Goal: Task Accomplishment & Management: Manage account settings

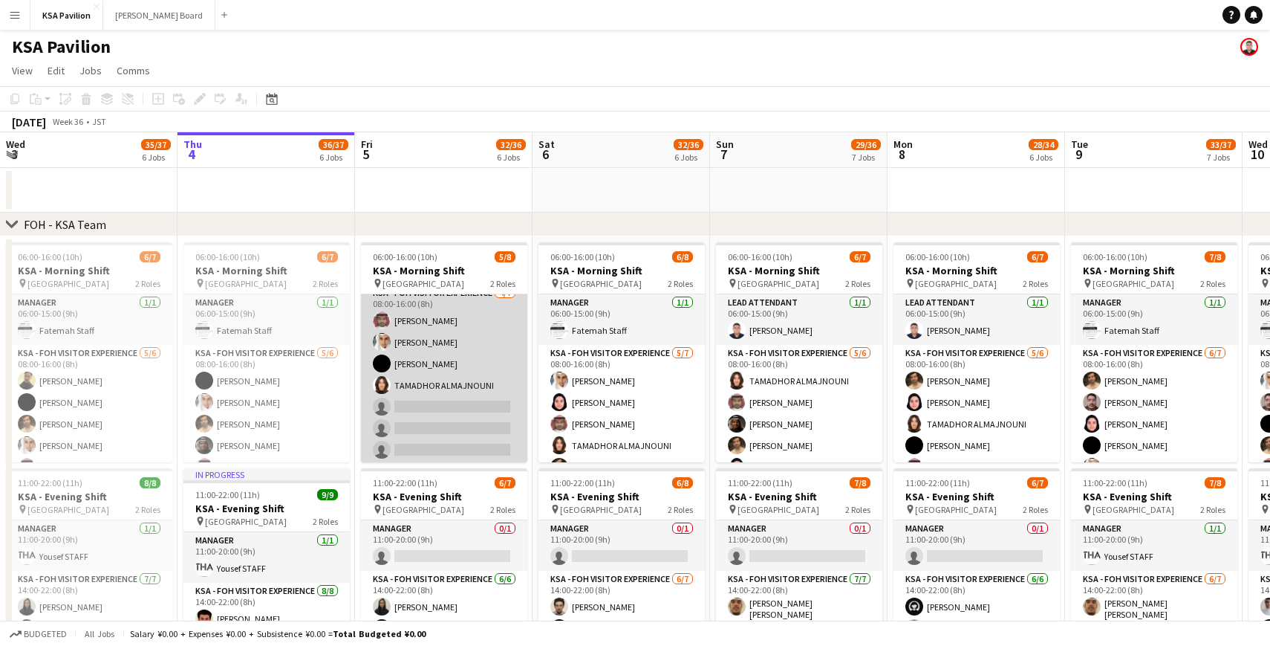
scroll to position [62, 0]
click at [436, 320] on app-card-role "KSA - FOH Visitor Experience [DATE] 08:00-16:00 (8h) [PERSON_NAME] Abdullah Alg…" at bounding box center [444, 373] width 166 height 180
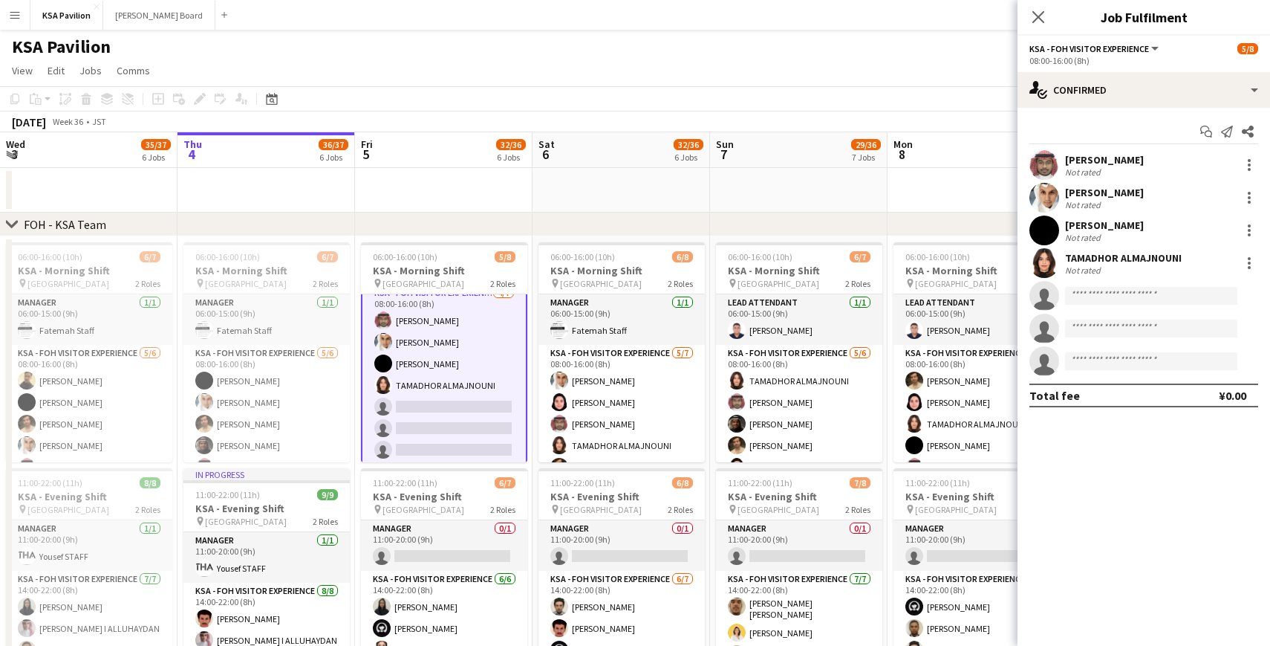
scroll to position [63, 0]
click at [1245, 163] on div at bounding box center [1250, 165] width 18 height 18
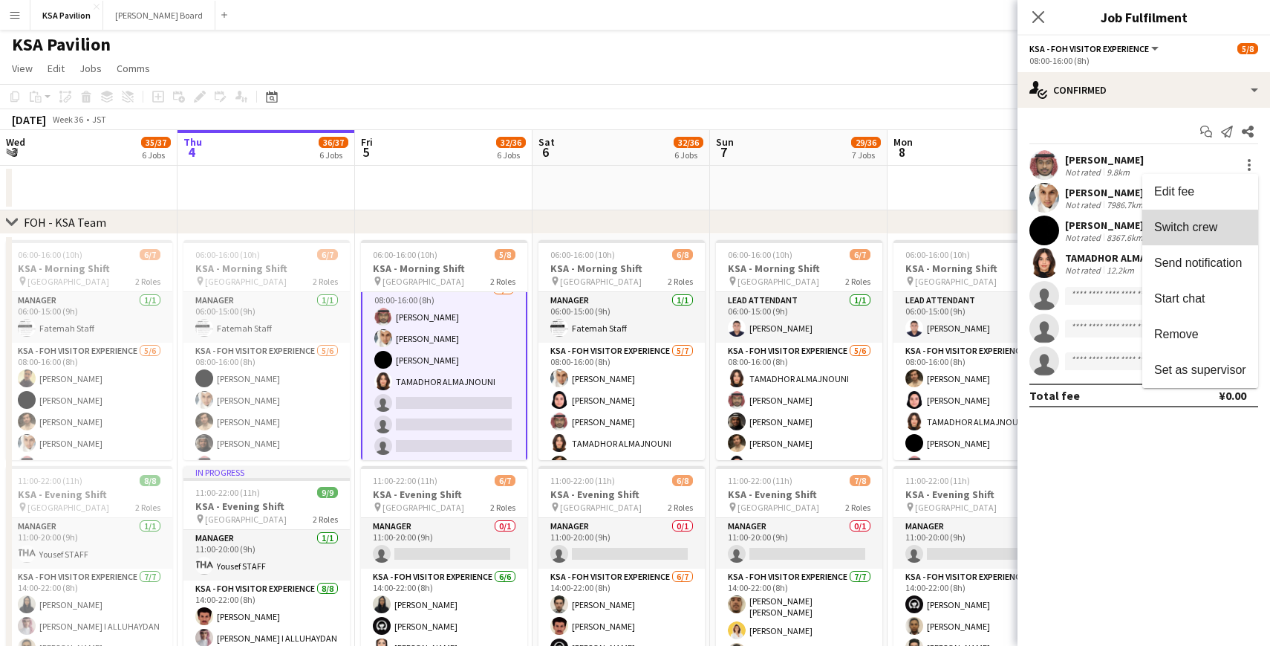
click at [1196, 232] on span "Switch crew" at bounding box center [1185, 227] width 63 height 13
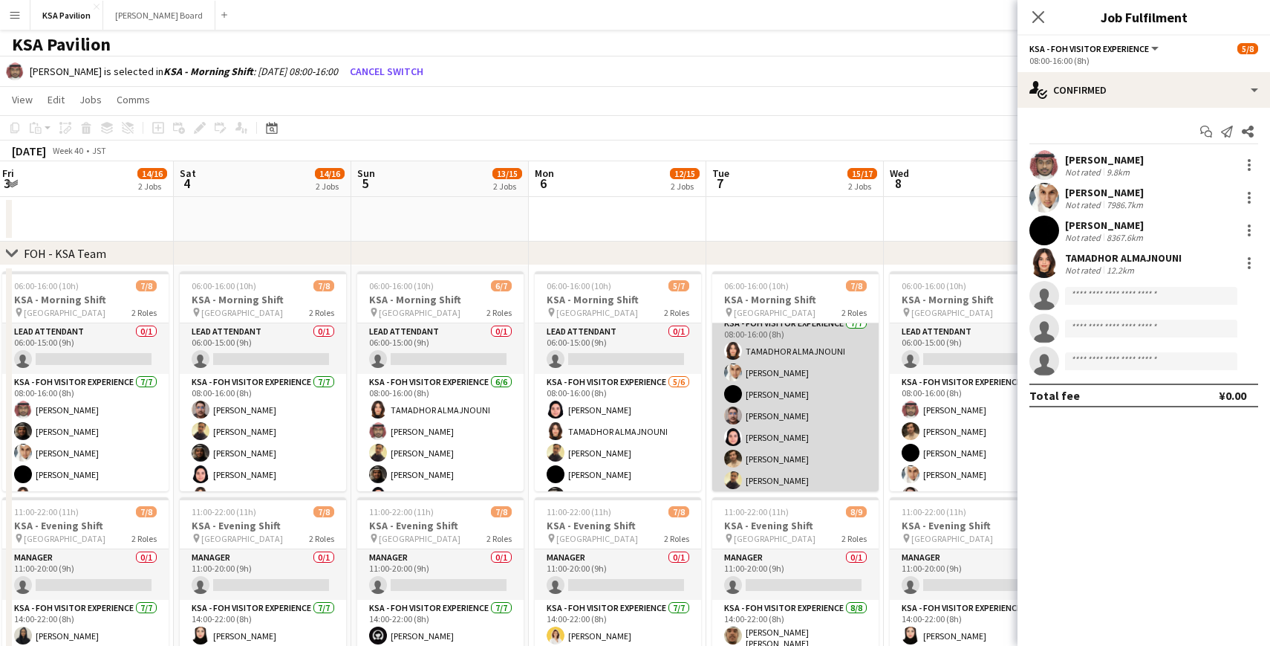
scroll to position [61, 0]
click at [782, 451] on app-card-role "KSA - FOH Visitor Experience [DATE] 08:00-16:00 (8h) TAMADHOR ALMAJNOUNI Abdull…" at bounding box center [795, 403] width 166 height 180
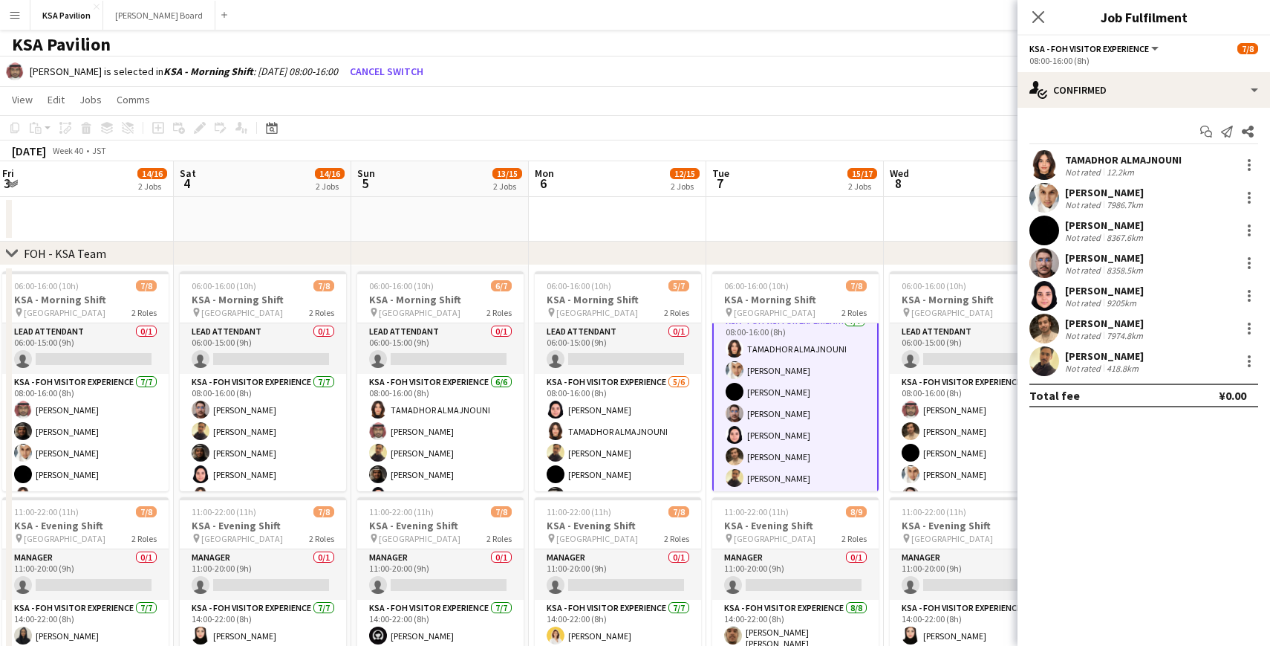
scroll to position [65, 0]
click at [1250, 327] on div at bounding box center [1249, 328] width 3 height 3
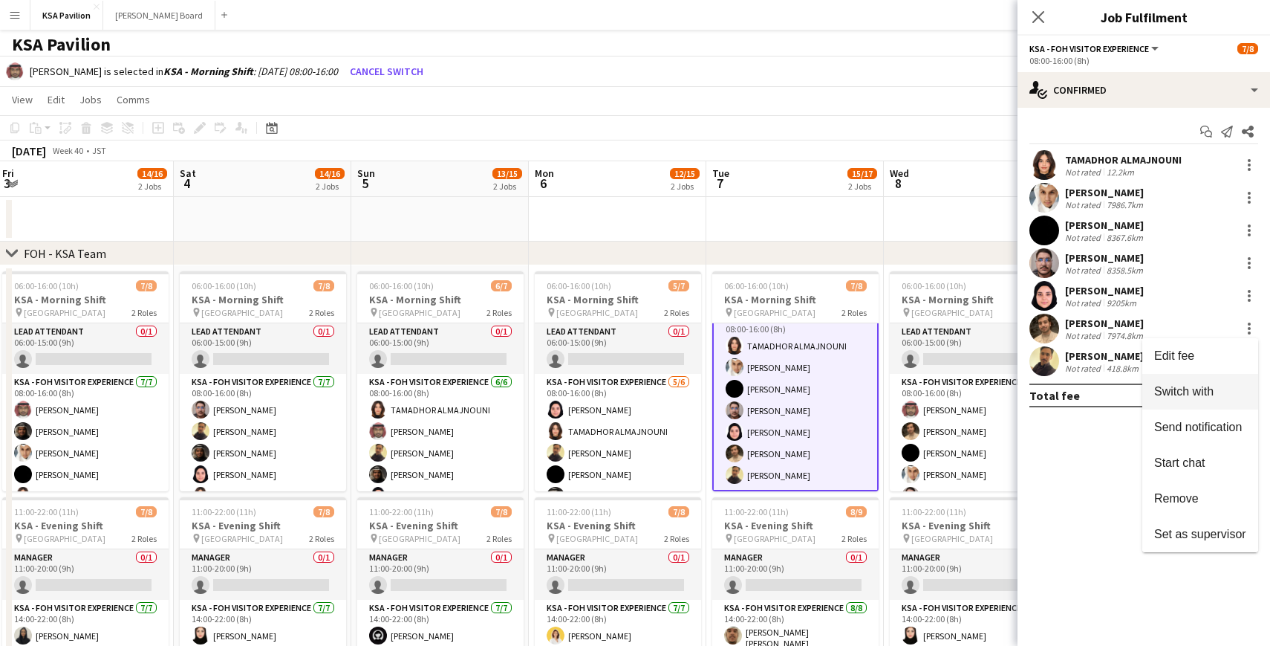
click at [1201, 395] on span "Switch with" at bounding box center [1183, 391] width 59 height 13
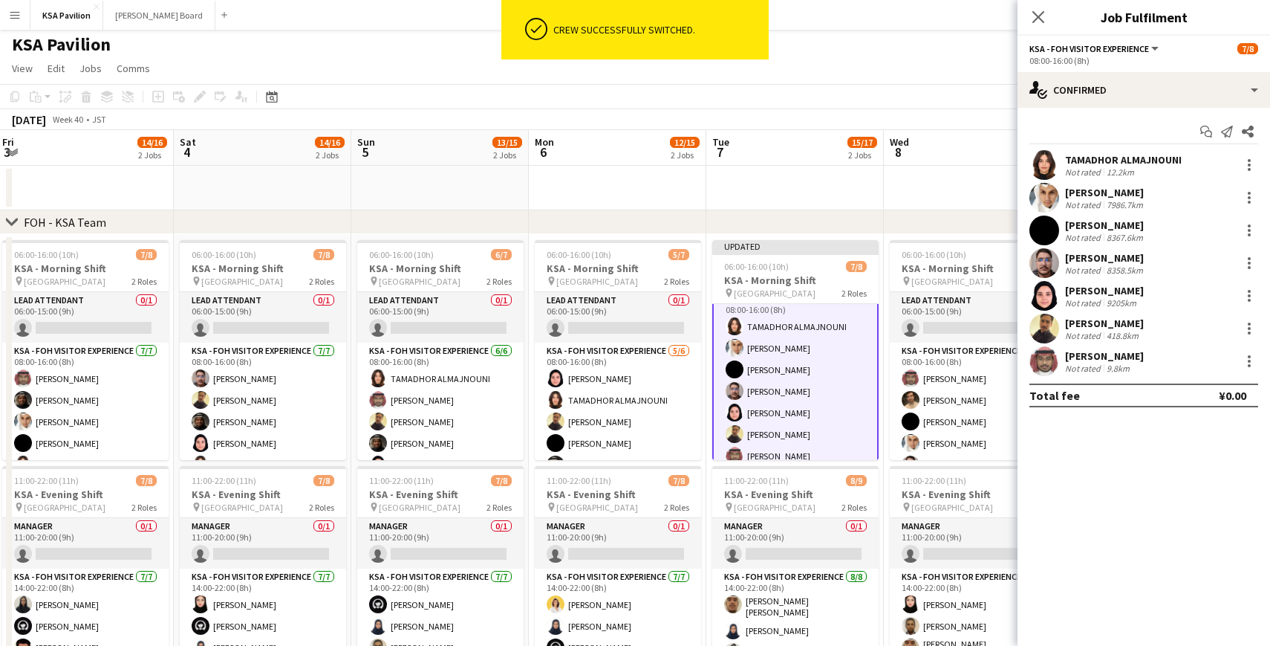
scroll to position [2, 0]
click at [1039, 16] on icon at bounding box center [1038, 17] width 14 height 14
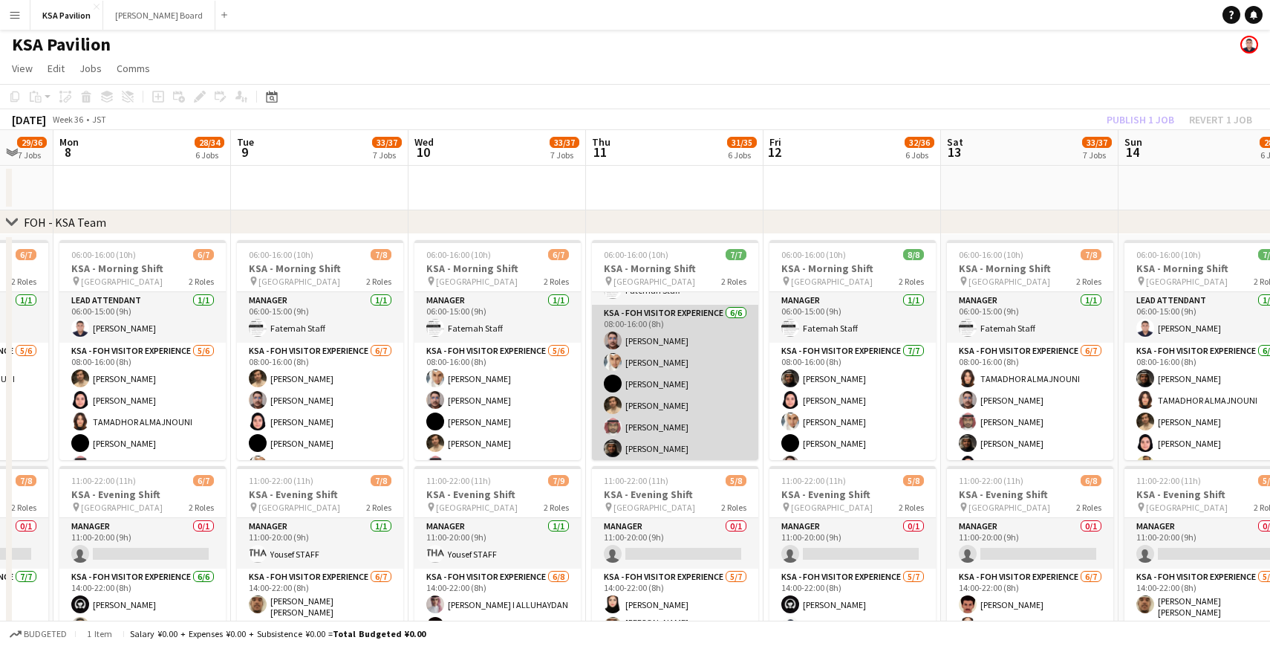
scroll to position [41, 0]
click at [678, 353] on app-card-role "KSA - FOH Visitor Experience [DATE] 08:00-16:00 (8h) [PERSON_NAME] Abdullah Alg…" at bounding box center [675, 381] width 166 height 158
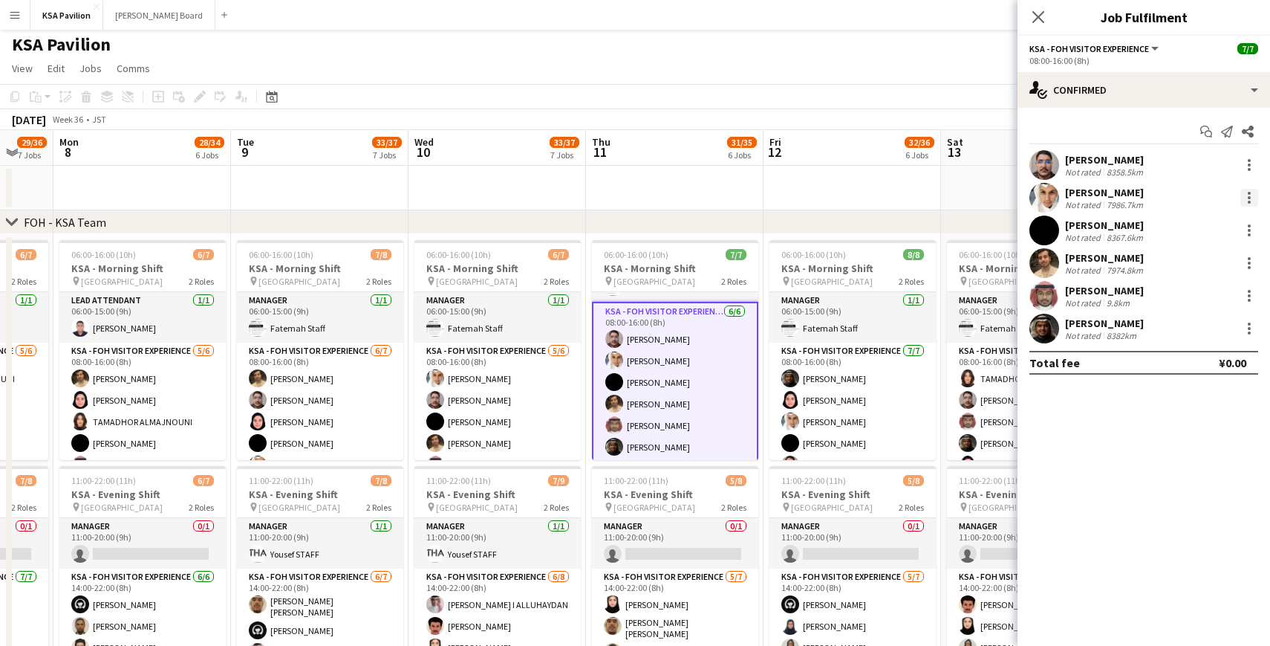
click at [1249, 197] on div at bounding box center [1249, 197] width 3 height 3
click at [1188, 372] on span "Remove" at bounding box center [1176, 367] width 45 height 13
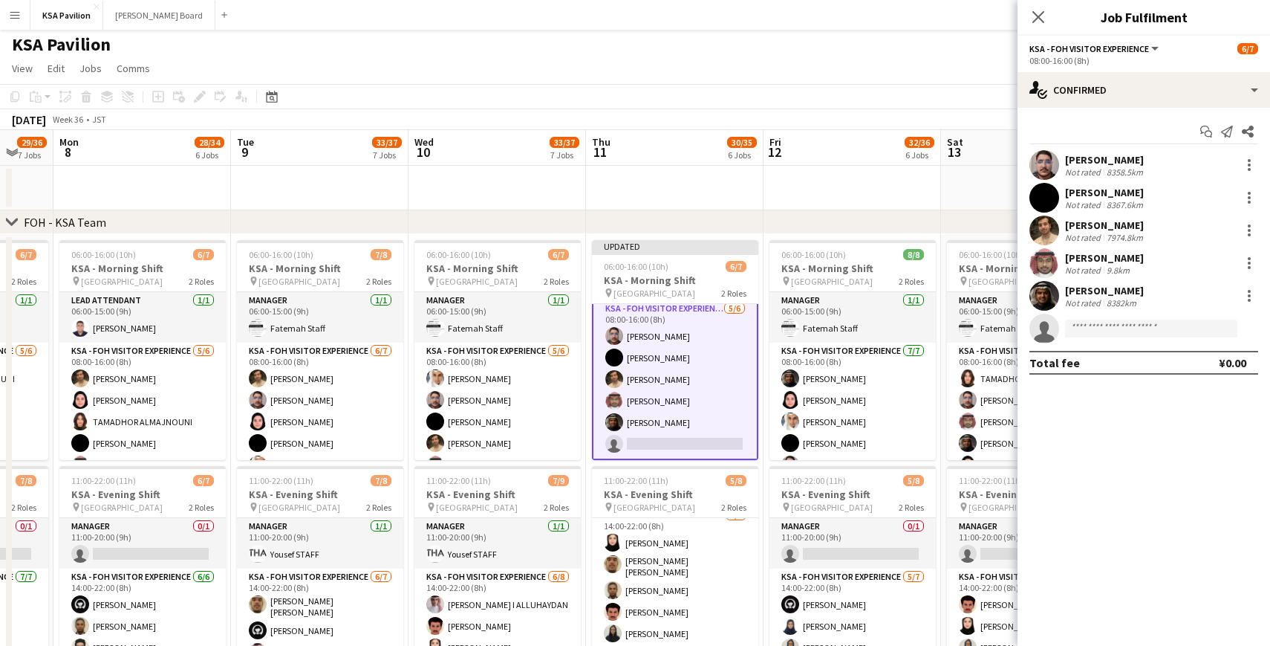
scroll to position [62, 0]
click at [669, 446] on app-card-role "KSA - FOH Visitor Experience [DATE] 08:00-16:00 (8h) [PERSON_NAME] [PERSON_NAME…" at bounding box center [675, 379] width 166 height 161
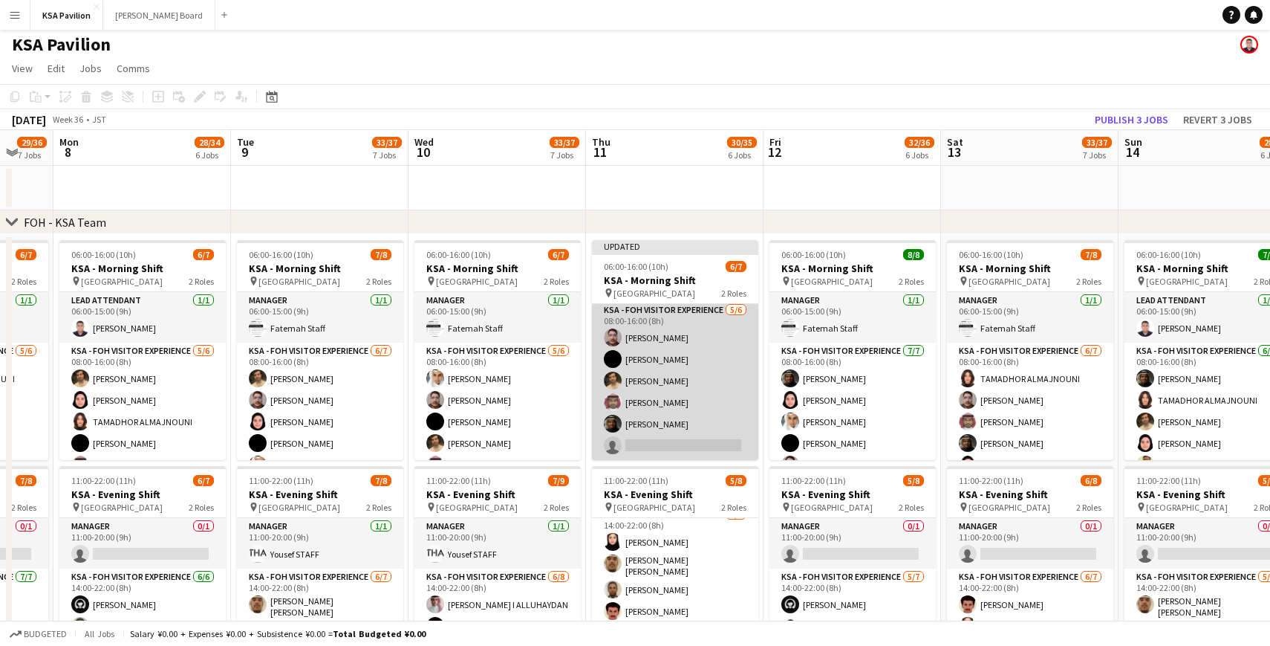
click at [667, 442] on app-card-role "KSA - FOH Visitor Experience [DATE] 08:00-16:00 (8h) [PERSON_NAME] [PERSON_NAME…" at bounding box center [675, 381] width 166 height 158
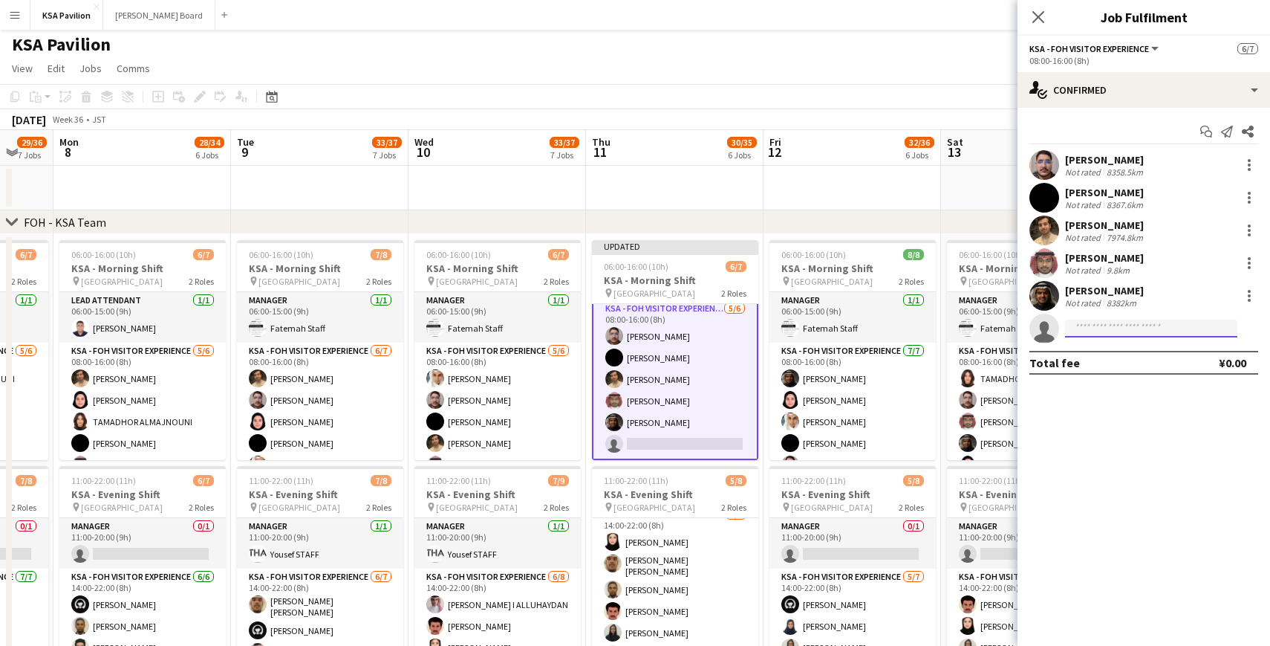
click at [1099, 328] on input at bounding box center [1151, 328] width 172 height 18
type input "****"
click at [1102, 361] on span "[EMAIL_ADDRESS][DOMAIN_NAME]" at bounding box center [1151, 362] width 149 height 12
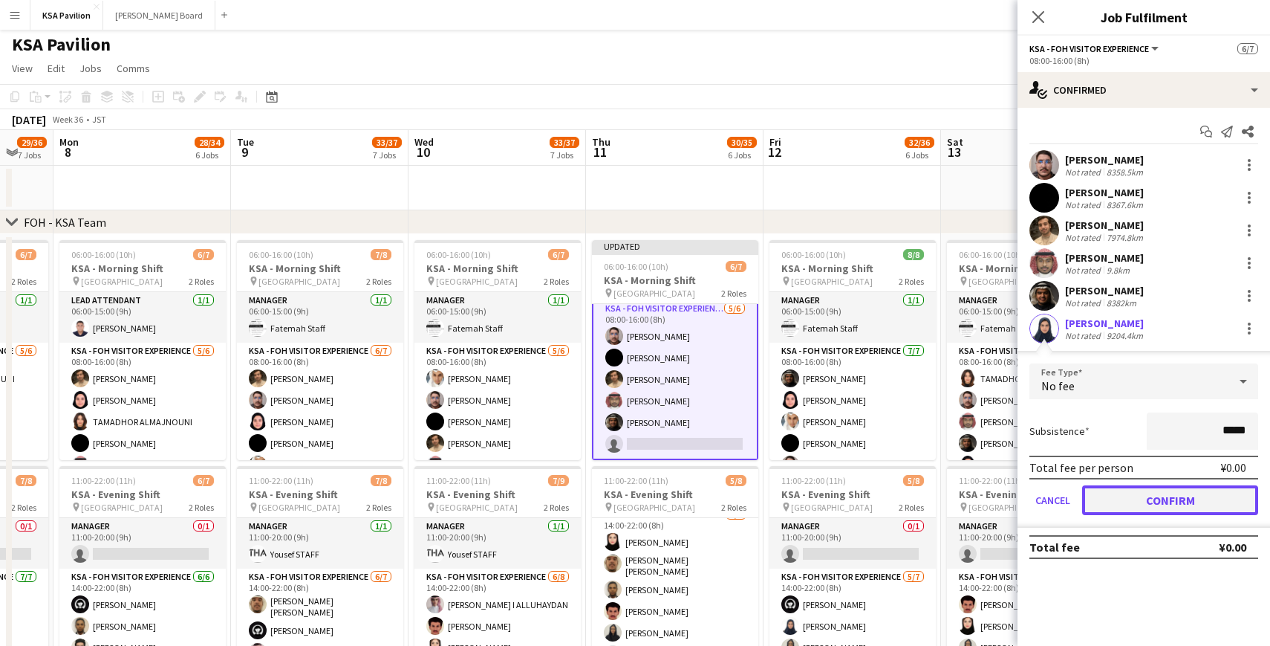
click at [1134, 496] on button "Confirm" at bounding box center [1170, 500] width 176 height 30
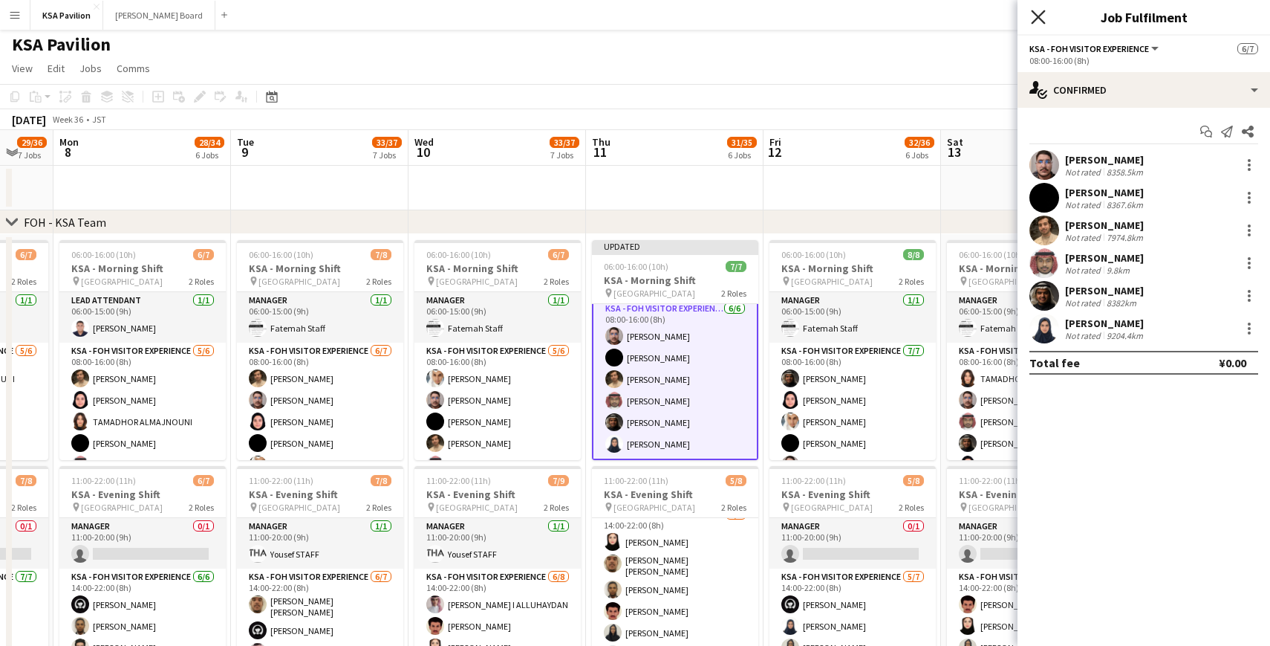
click at [1042, 21] on icon at bounding box center [1038, 17] width 14 height 14
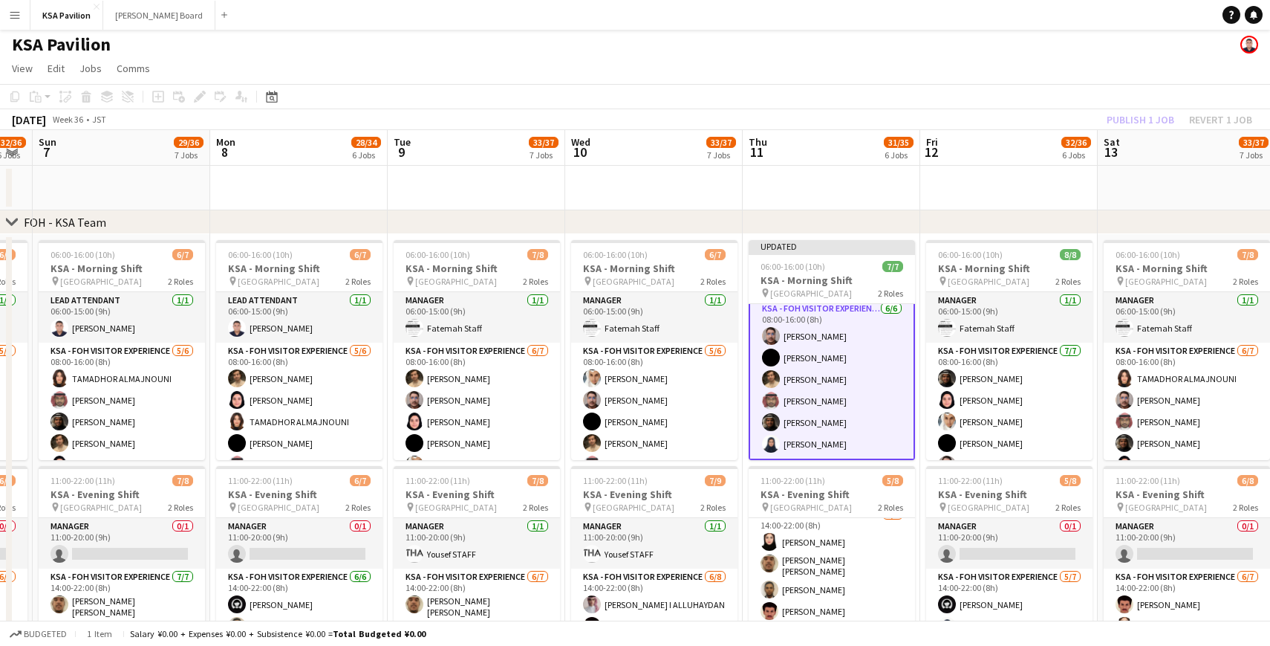
scroll to position [0, 322]
click at [1093, 88] on app-toolbar "Copy Paste Paste Command V Paste with crew Command Shift V Paste linked Job [GE…" at bounding box center [635, 96] width 1270 height 25
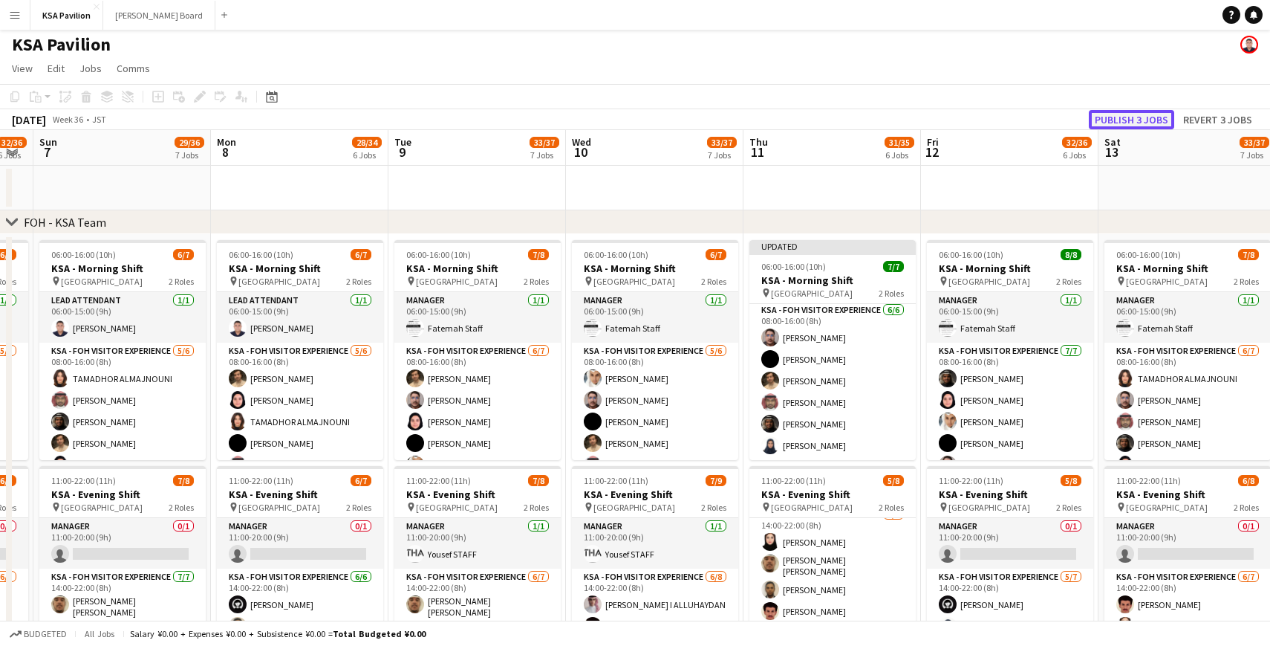
click at [1131, 124] on button "Publish 3 jobs" at bounding box center [1131, 119] width 85 height 19
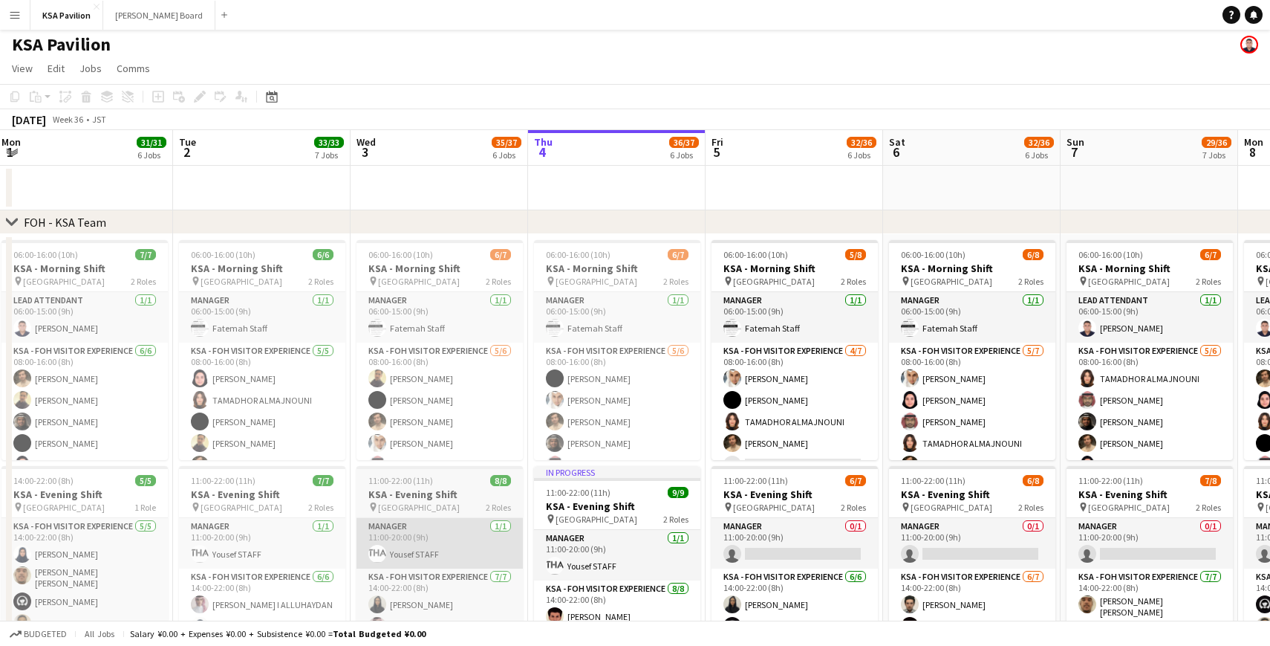
scroll to position [0, 357]
